Goal: Information Seeking & Learning: Learn about a topic

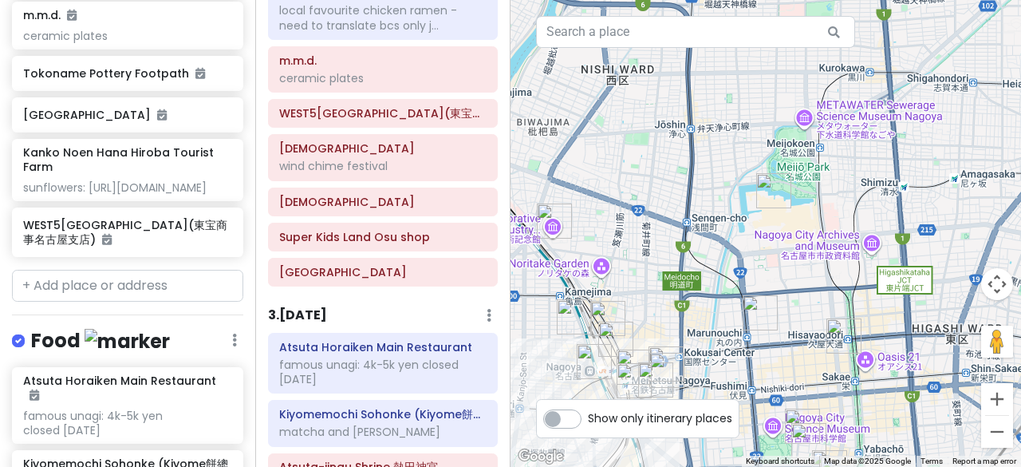
scroll to position [399, 0]
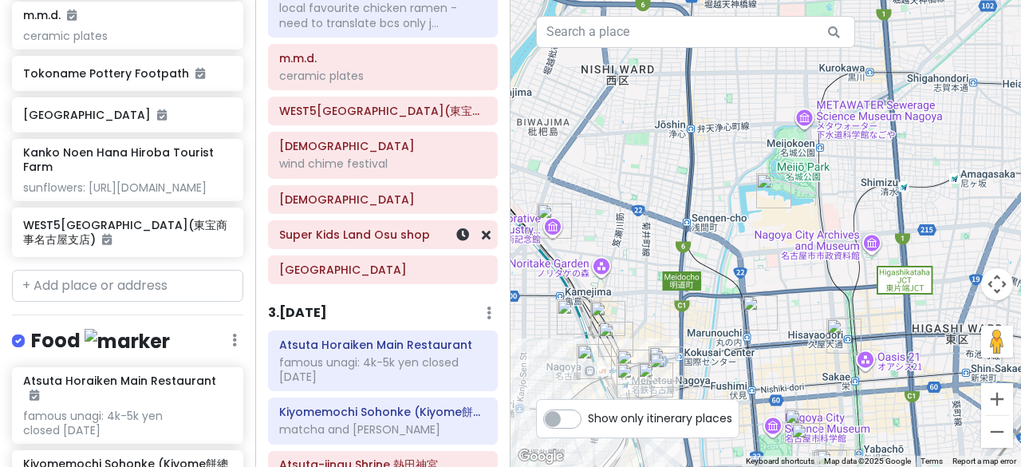
click at [418, 242] on h6 "Super Kids Land Osu shop" at bounding box center [382, 234] width 207 height 14
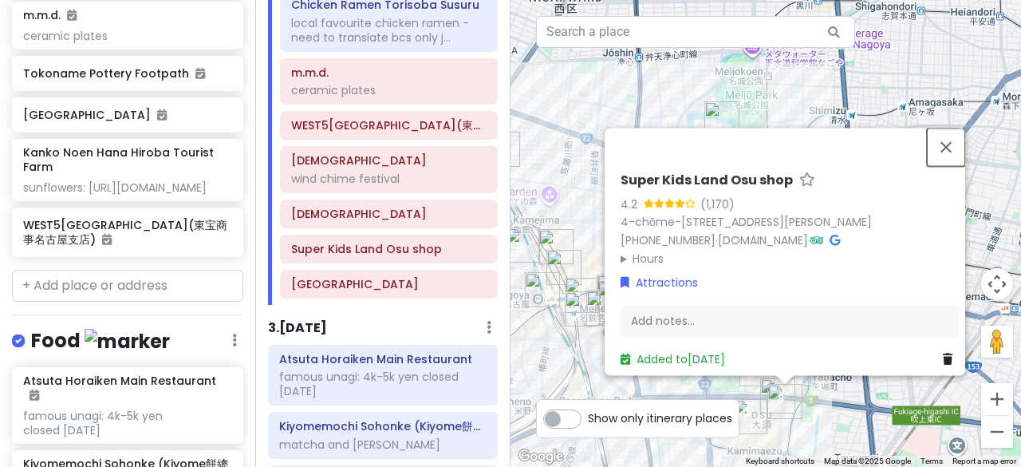
drag, startPoint x: 948, startPoint y: 119, endPoint x: 935, endPoint y: 126, distance: 14.6
click at [949, 128] on button "Close" at bounding box center [946, 147] width 38 height 38
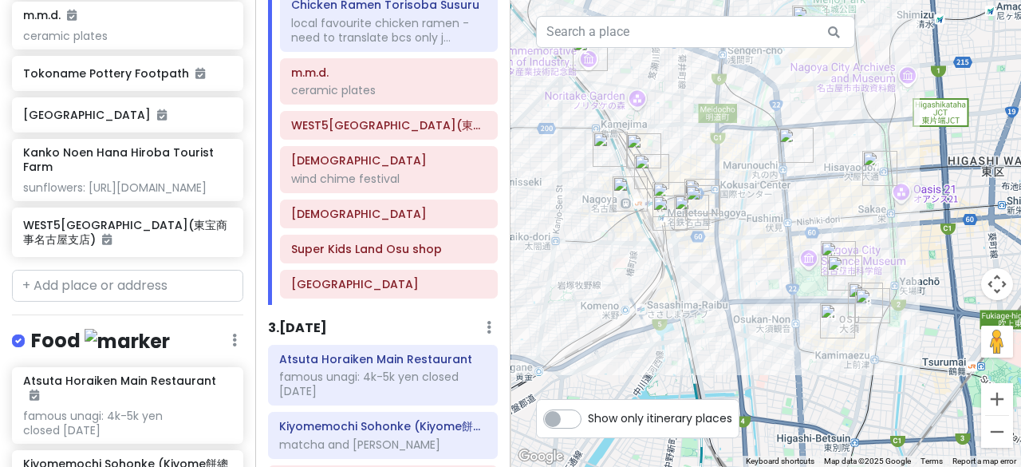
drag, startPoint x: 787, startPoint y: 251, endPoint x: 875, endPoint y: 154, distance: 131.1
click at [875, 154] on img "m.m.d." at bounding box center [880, 168] width 35 height 35
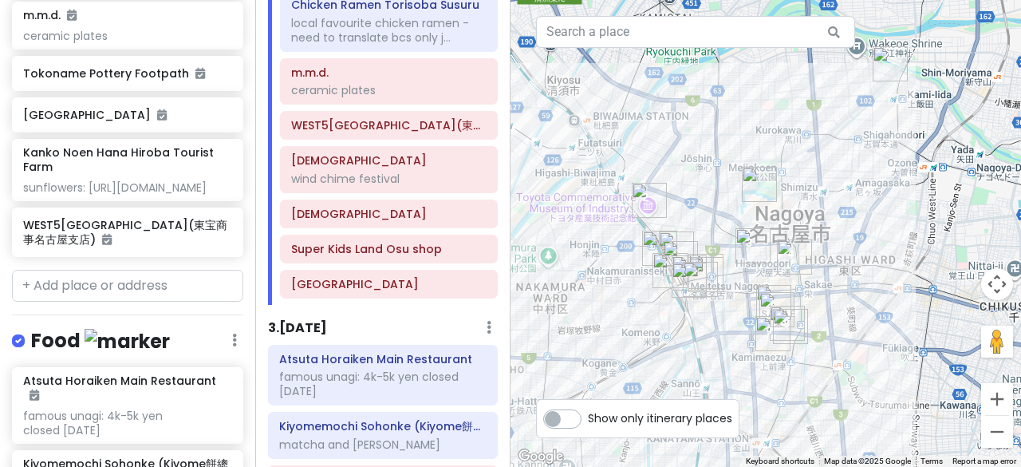
drag, startPoint x: 785, startPoint y: 261, endPoint x: 736, endPoint y: 317, distance: 74.6
click at [736, 317] on div at bounding box center [766, 233] width 511 height 467
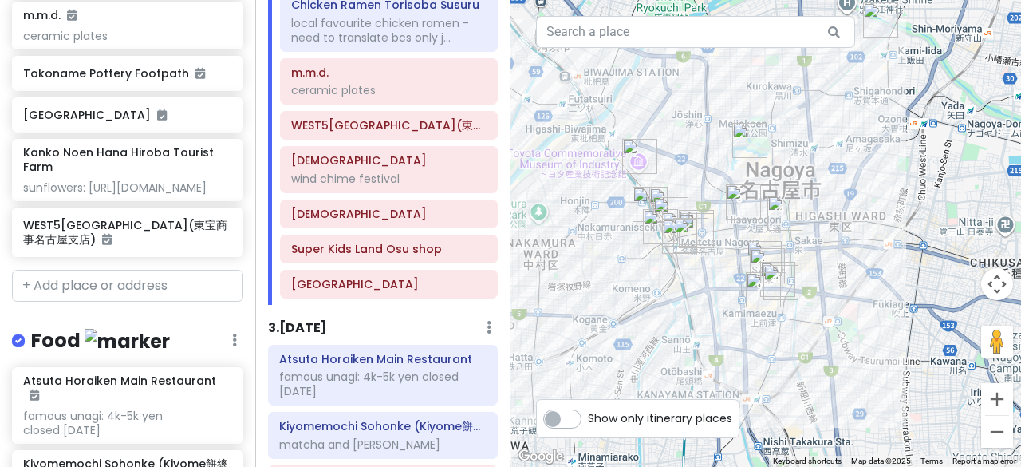
drag, startPoint x: 807, startPoint y: 248, endPoint x: 803, endPoint y: 234, distance: 14.9
click at [804, 226] on div at bounding box center [766, 233] width 511 height 467
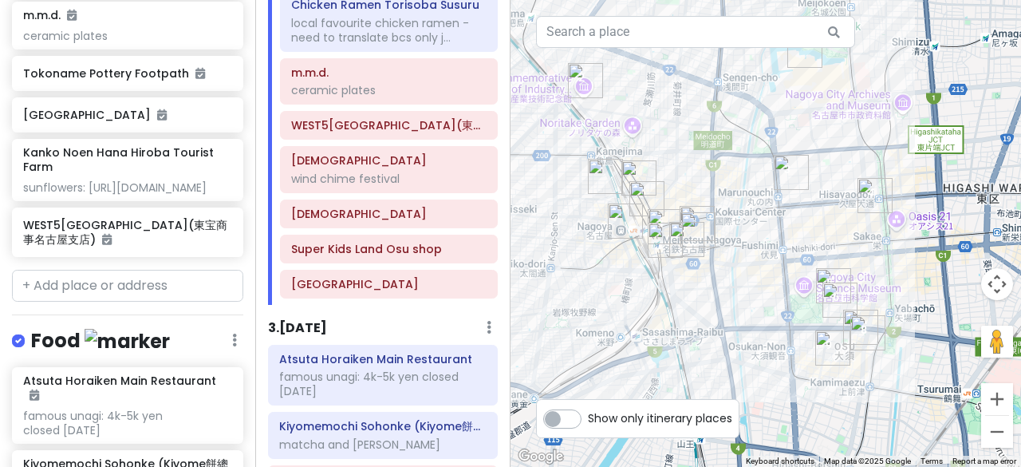
drag, startPoint x: 701, startPoint y: 188, endPoint x: 774, endPoint y: 242, distance: 90.8
click at [774, 242] on div at bounding box center [766, 233] width 511 height 467
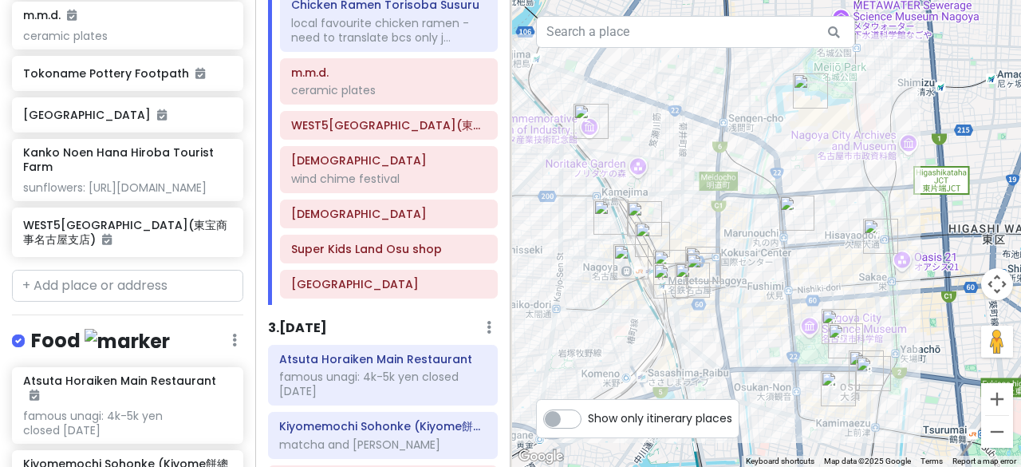
drag, startPoint x: 732, startPoint y: 228, endPoint x: 728, endPoint y: 272, distance: 44.1
click at [738, 270] on div at bounding box center [766, 233] width 511 height 467
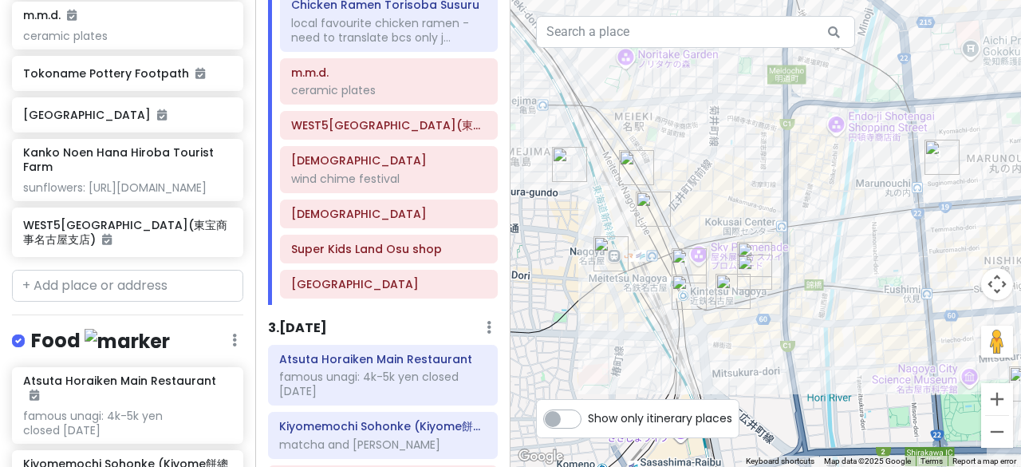
click at [631, 164] on img "Shirakawa Meiekiten 白河 鰻魚飯 名駅店" at bounding box center [636, 167] width 35 height 35
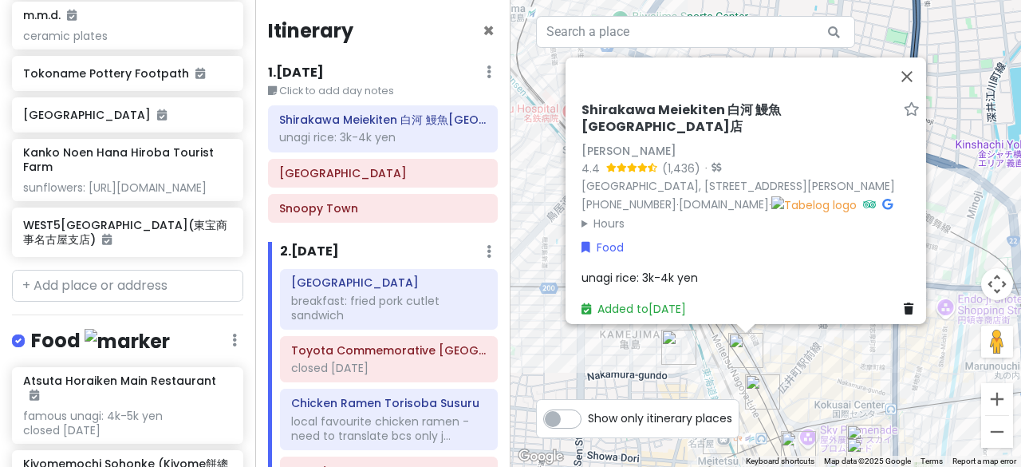
scroll to position [0, 0]
click at [831, 350] on div "Shirakawa Meiekiten 白河 鰻魚[GEOGRAPHIC_DATA]店 [GEOGRAPHIC_DATA] 4.4 (1,436) · [ST…" at bounding box center [766, 233] width 511 height 467
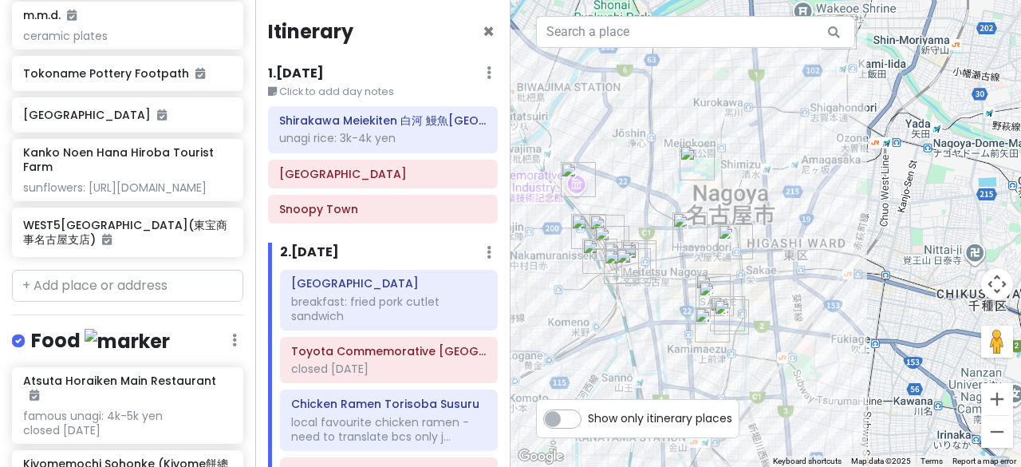
drag, startPoint x: 875, startPoint y: 357, endPoint x: 659, endPoint y: 242, distance: 244.2
click at [659, 242] on div at bounding box center [766, 233] width 511 height 467
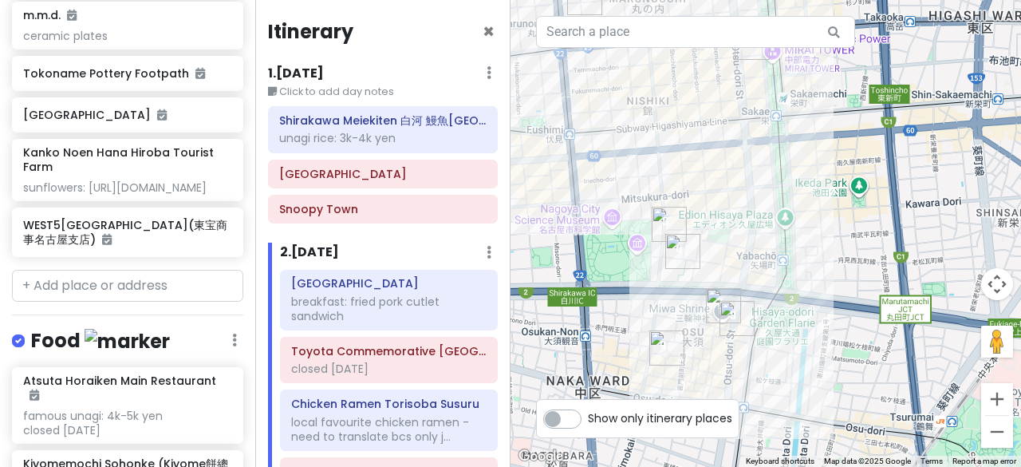
drag, startPoint x: 739, startPoint y: 291, endPoint x: 788, endPoint y: 221, distance: 85.9
click at [788, 221] on div at bounding box center [766, 233] width 511 height 467
